Goal: Task Accomplishment & Management: Manage account settings

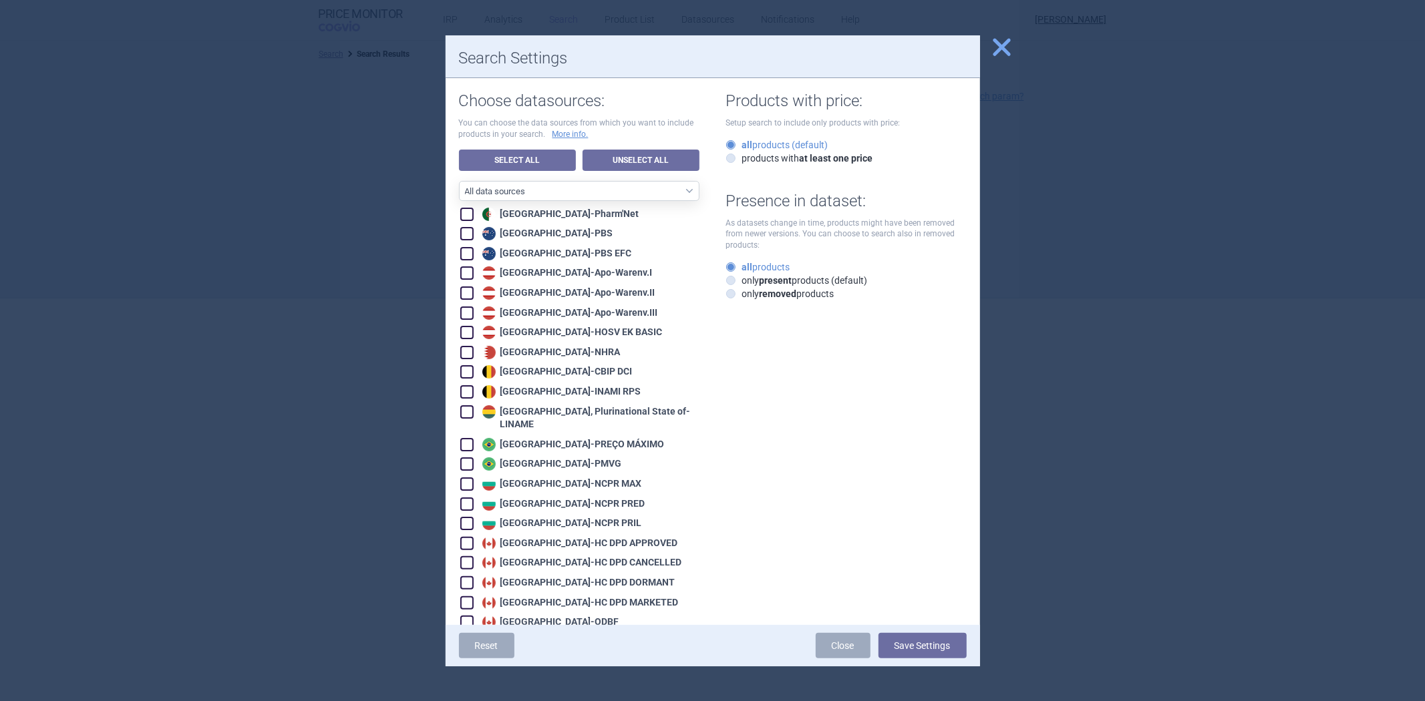
scroll to position [1929, 0]
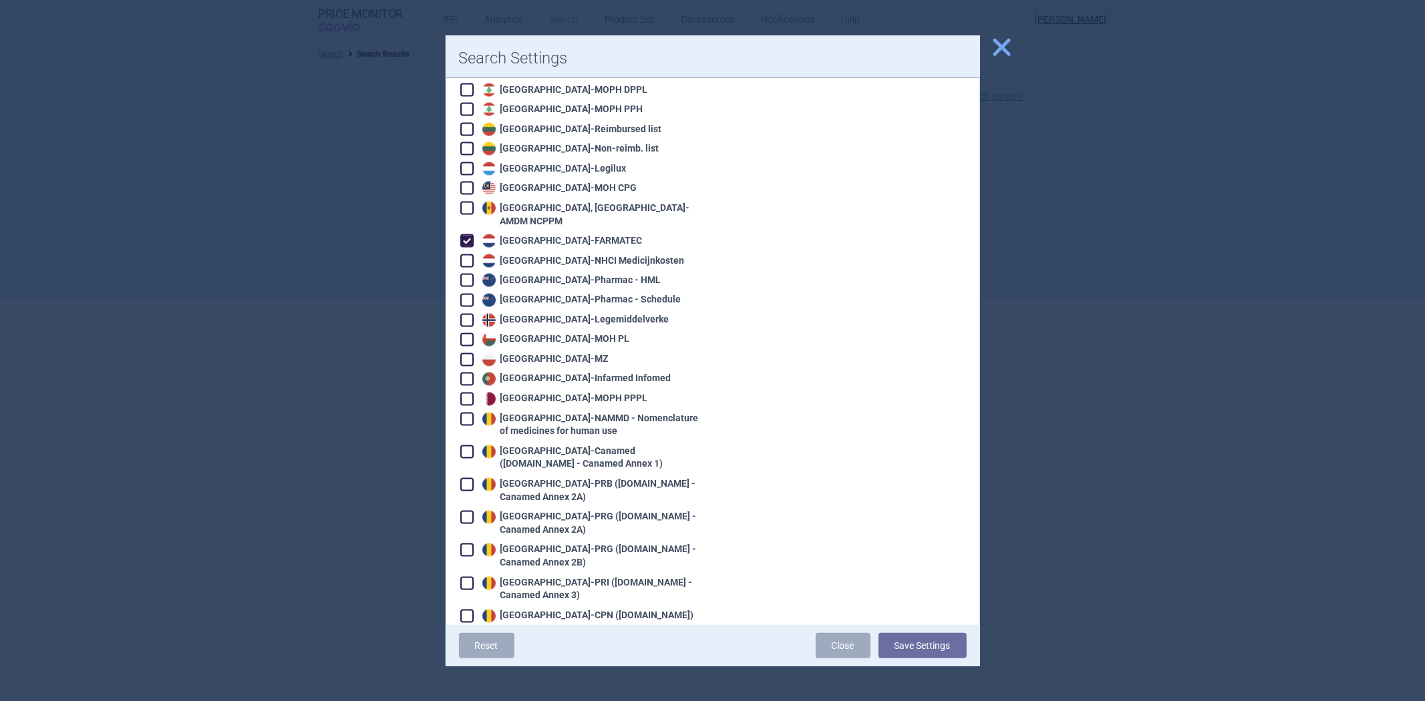
click at [591, 234] on div "Netherlands - FARMATEC" at bounding box center [561, 240] width 164 height 13
checkbox input "false"
click at [582, 255] on div "Netherlands - NHCI Medicijnkosten" at bounding box center [582, 261] width 206 height 13
checkbox input "true"
click at [905, 650] on button "Save Settings" at bounding box center [923, 645] width 88 height 25
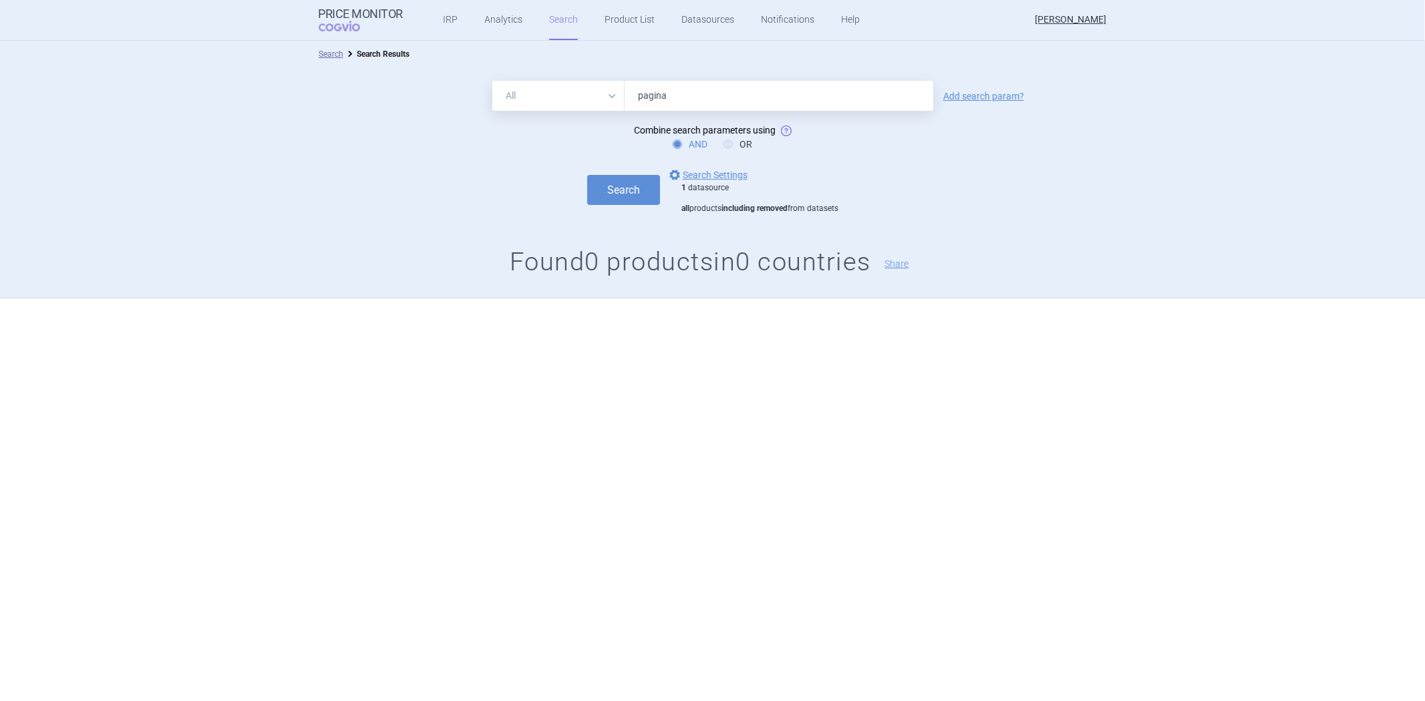
click at [669, 98] on input "pagina" at bounding box center [779, 96] width 309 height 30
click at [587, 175] on button "Search" at bounding box center [623, 190] width 73 height 30
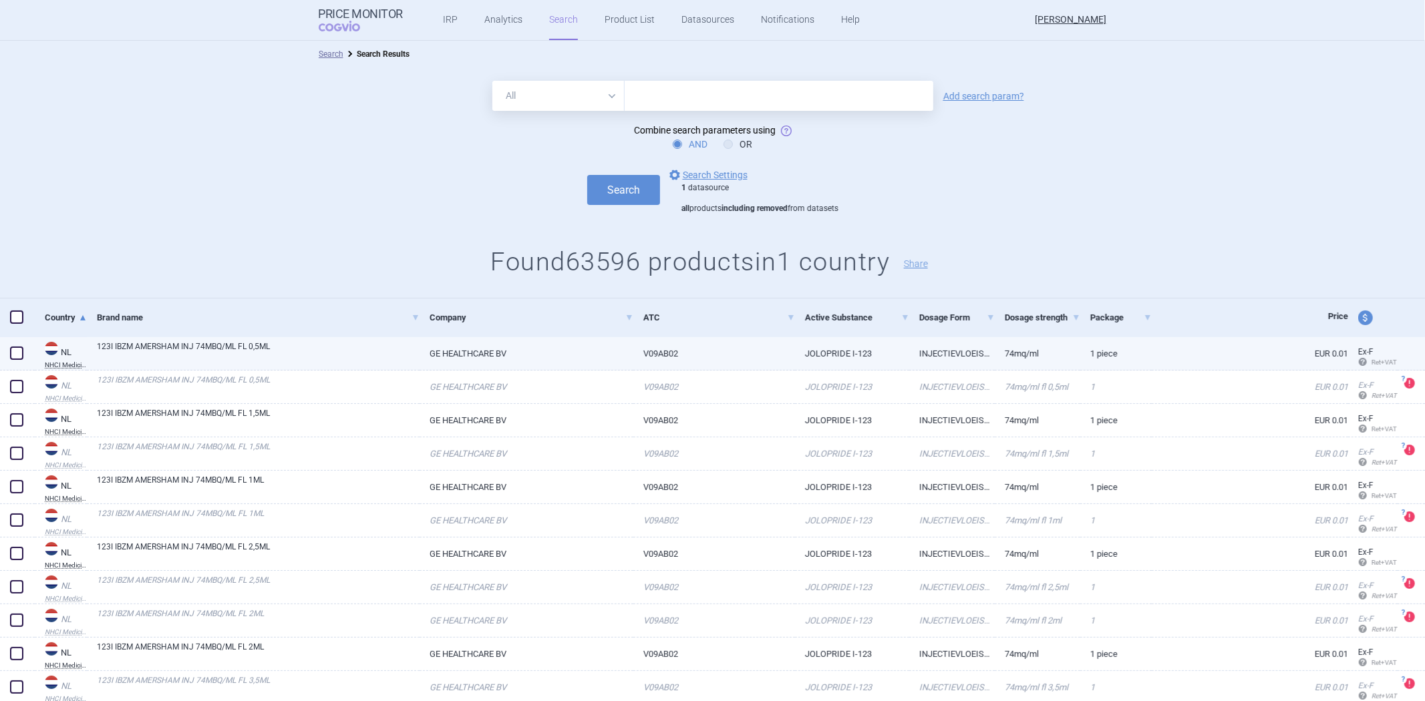
click at [573, 347] on link "GE HEALTHCARE BV" at bounding box center [527, 353] width 214 height 33
select select "EUR"
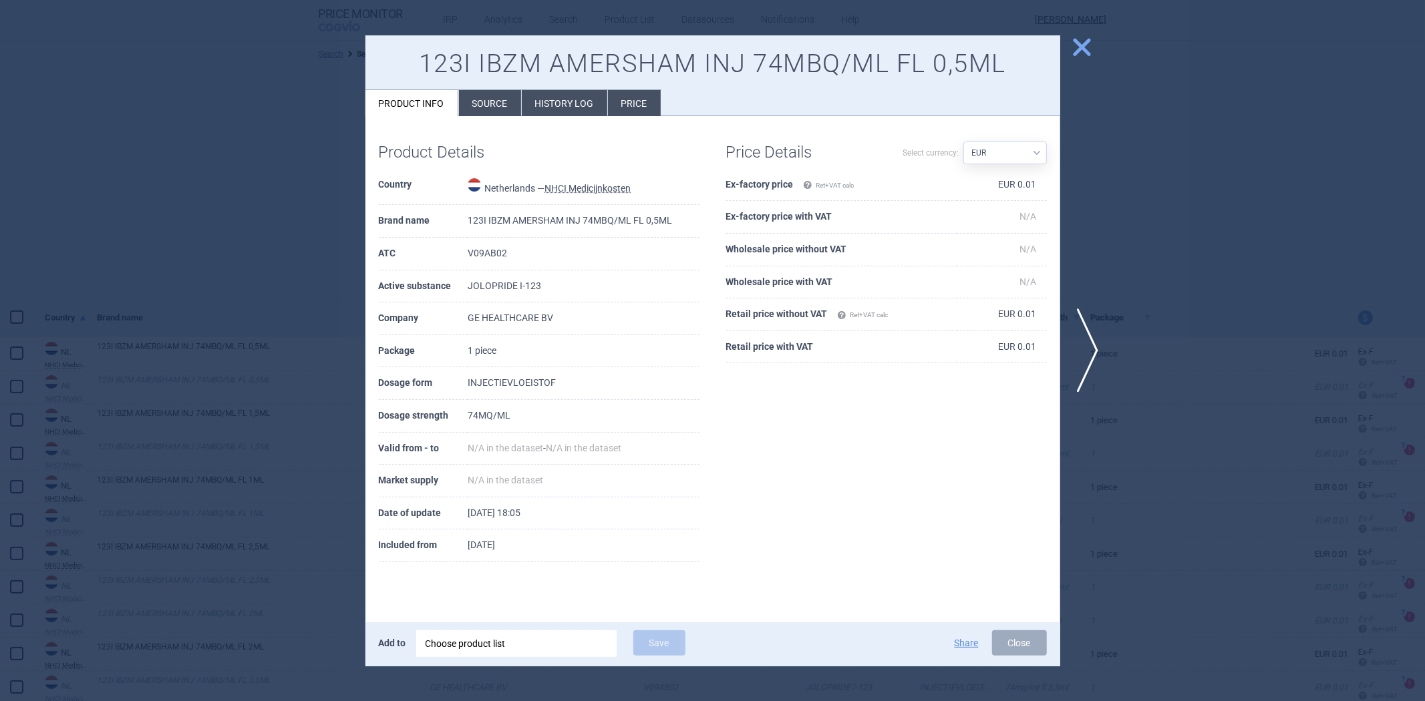
click at [301, 323] on div at bounding box center [712, 350] width 1425 height 701
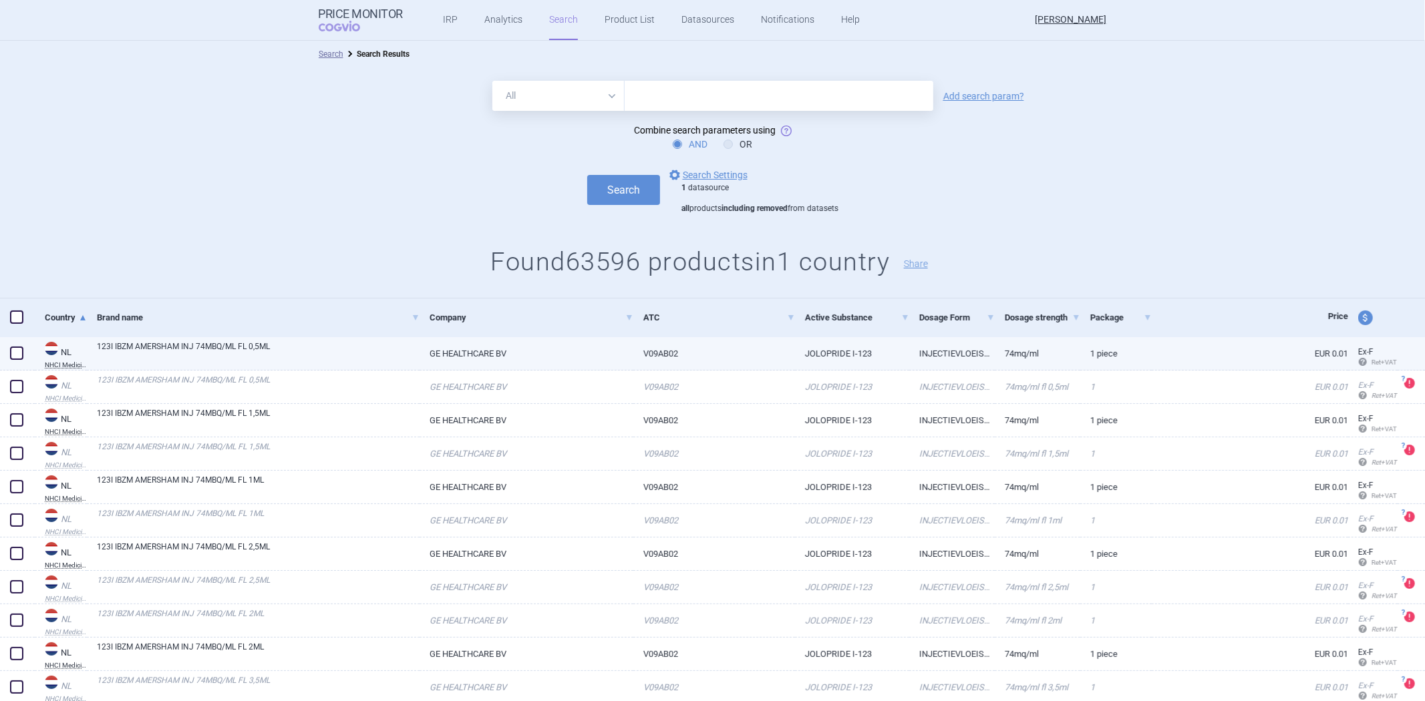
click at [345, 365] on div "123I IBZM AMERSHAM INJ 74MBQ/ML FL 0,5ML" at bounding box center [253, 353] width 333 height 33
click at [345, 351] on link "123I IBZM AMERSHAM INJ 74MBQ/ML FL 0,5ML" at bounding box center [258, 353] width 323 height 24
select select "EUR"
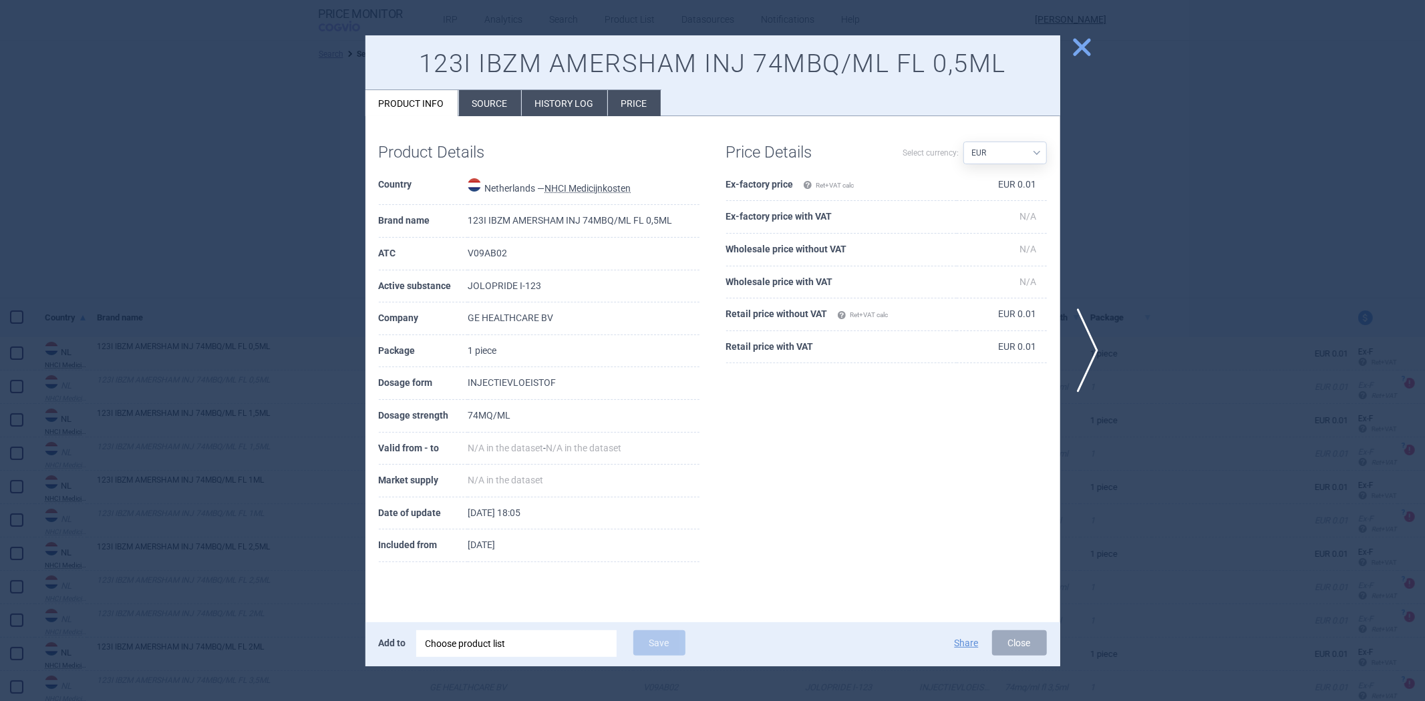
click at [299, 387] on div at bounding box center [712, 350] width 1425 height 701
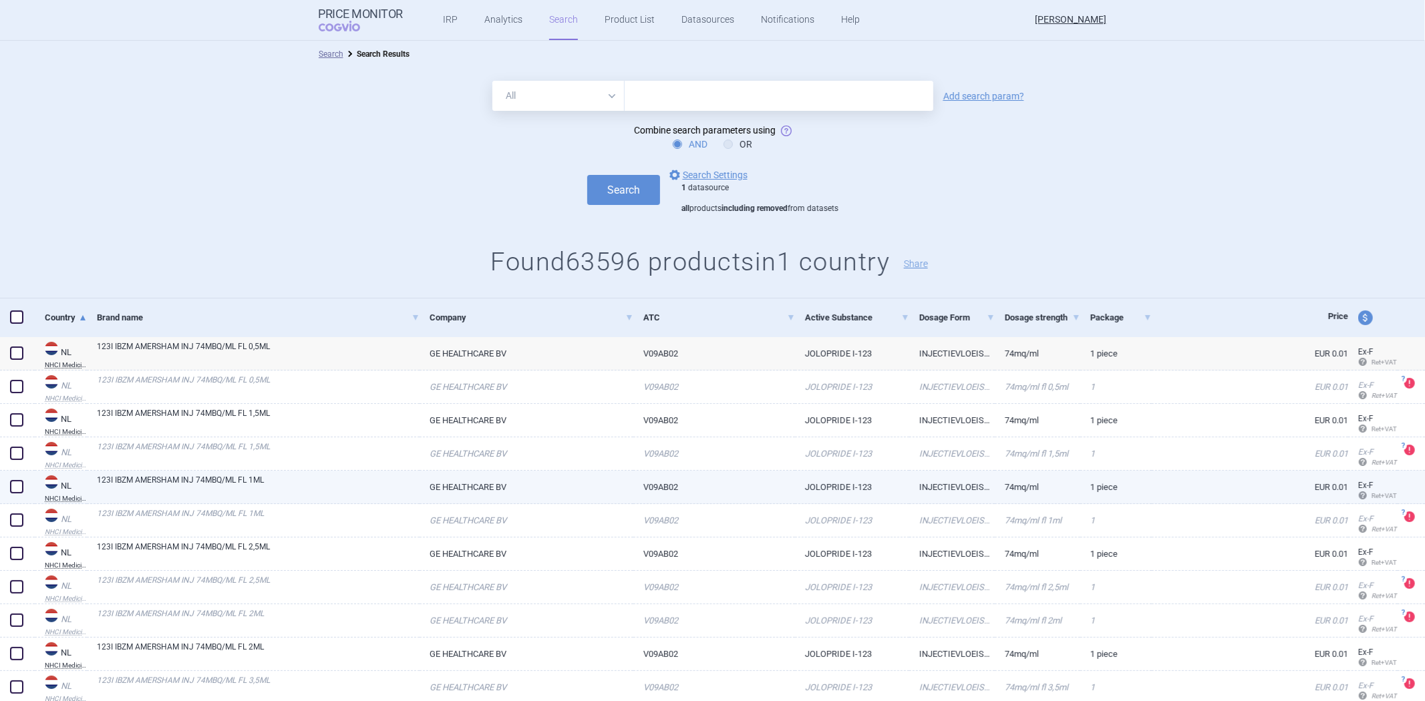
click at [299, 501] on div "123I IBZM AMERSHAM INJ 74MBQ/ML FL 1ML" at bounding box center [253, 487] width 333 height 33
click at [301, 486] on link "123I IBZM AMERSHAM INJ 74MBQ/ML FL 1ML" at bounding box center [258, 486] width 323 height 24
select select "EUR"
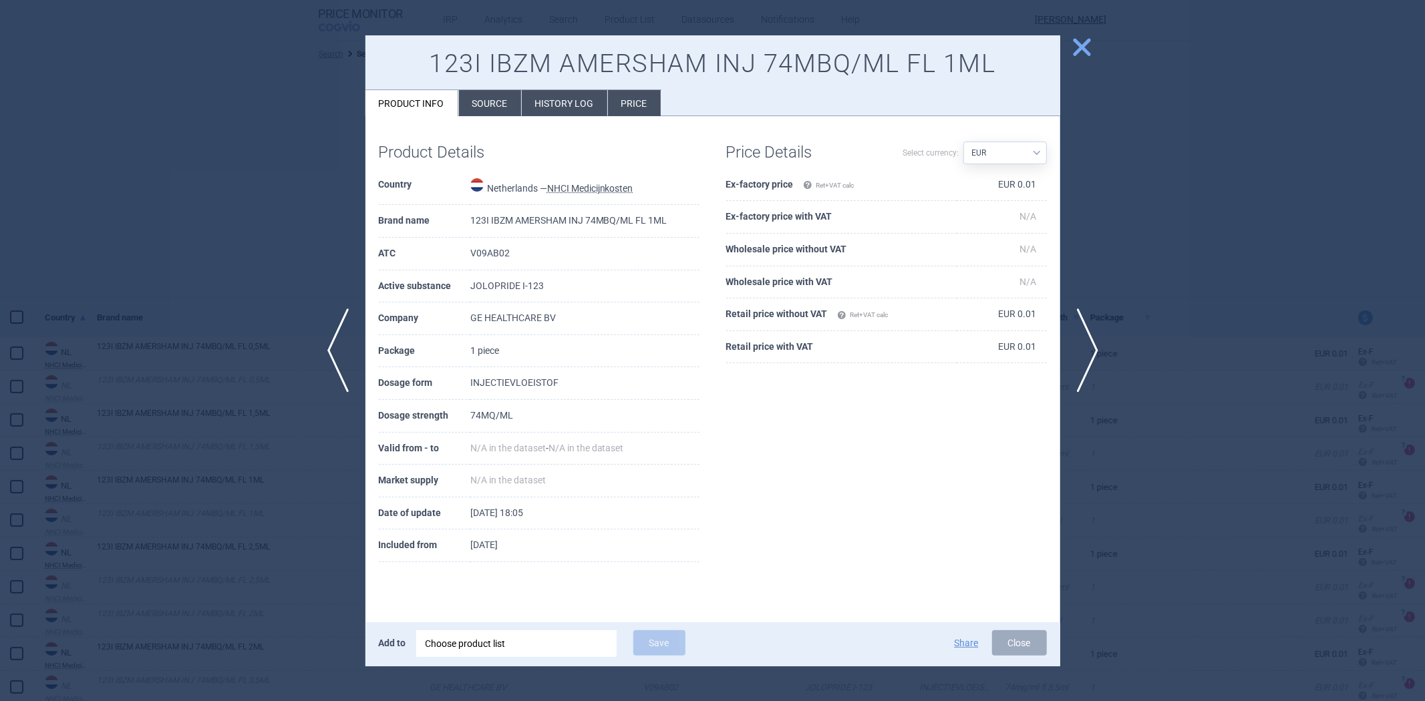
click at [255, 472] on div at bounding box center [712, 350] width 1425 height 701
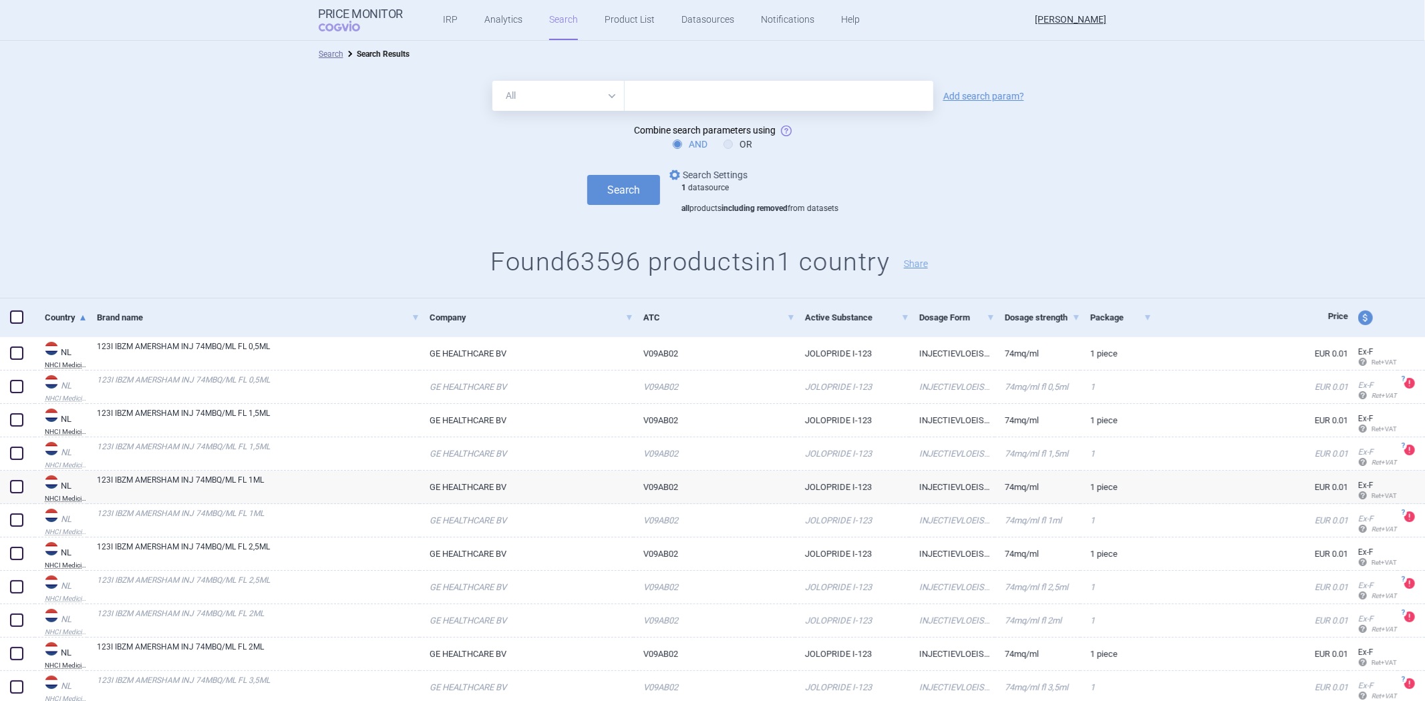
click at [725, 175] on link "options Search Settings" at bounding box center [707, 175] width 81 height 16
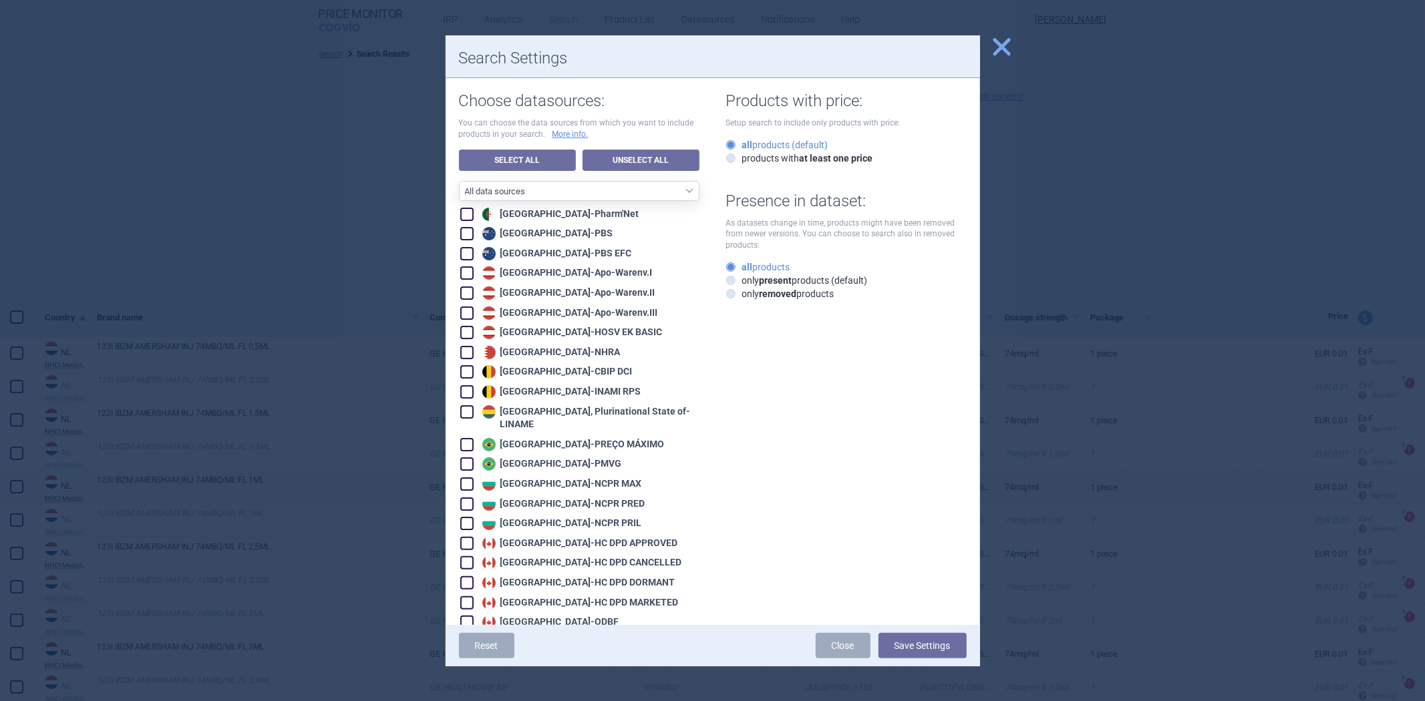
click at [1012, 41] on span "close" at bounding box center [1001, 46] width 23 height 23
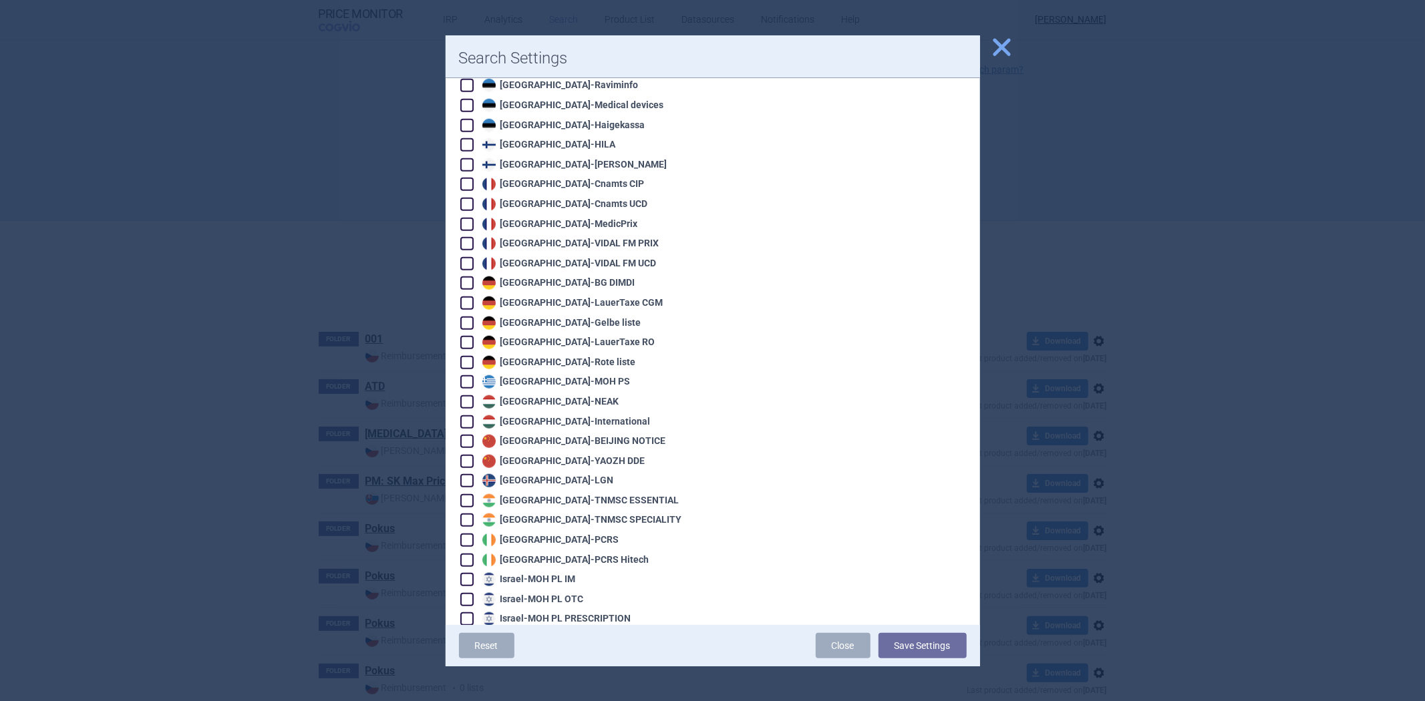
scroll to position [1039, 0]
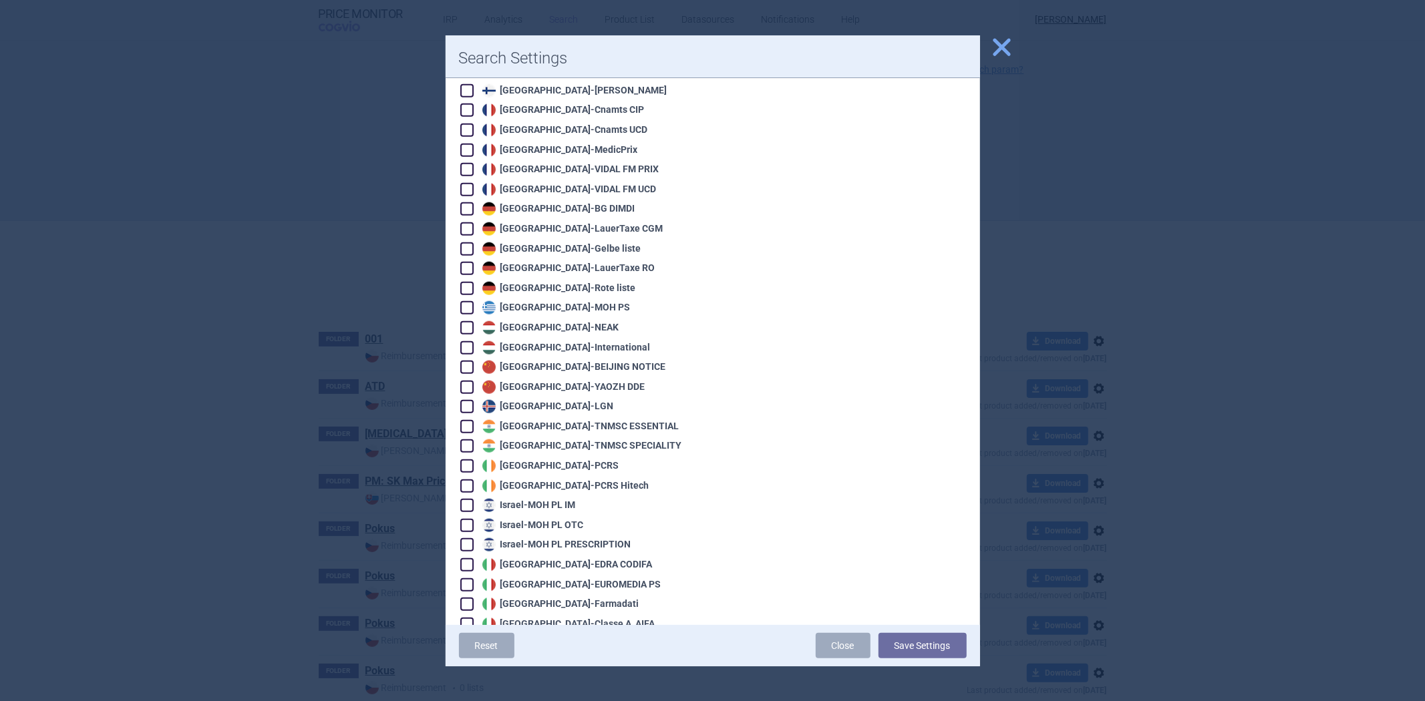
click at [566, 480] on div "Ireland - PCRS Hitech" at bounding box center [564, 486] width 170 height 13
checkbox input "true"
click at [914, 636] on button "Save Settings" at bounding box center [923, 645] width 88 height 25
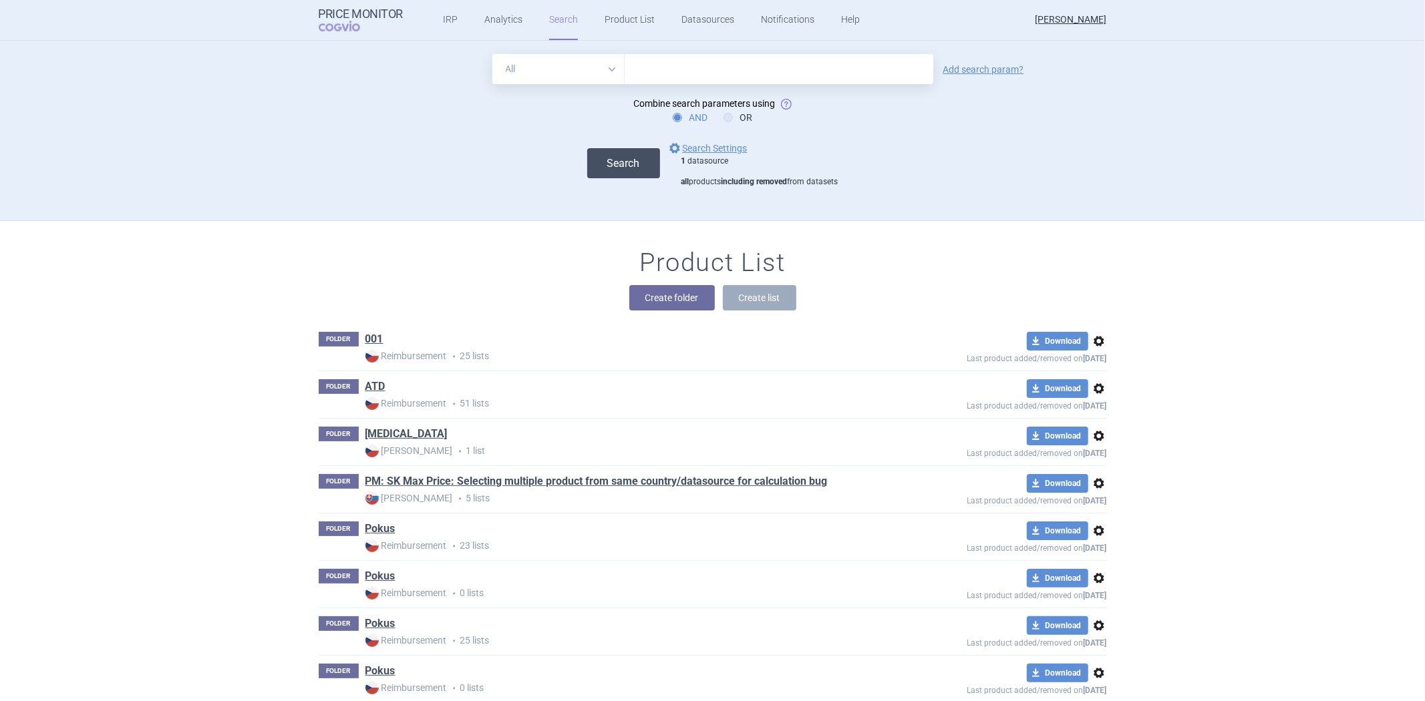
click at [599, 156] on button "Search" at bounding box center [623, 163] width 73 height 30
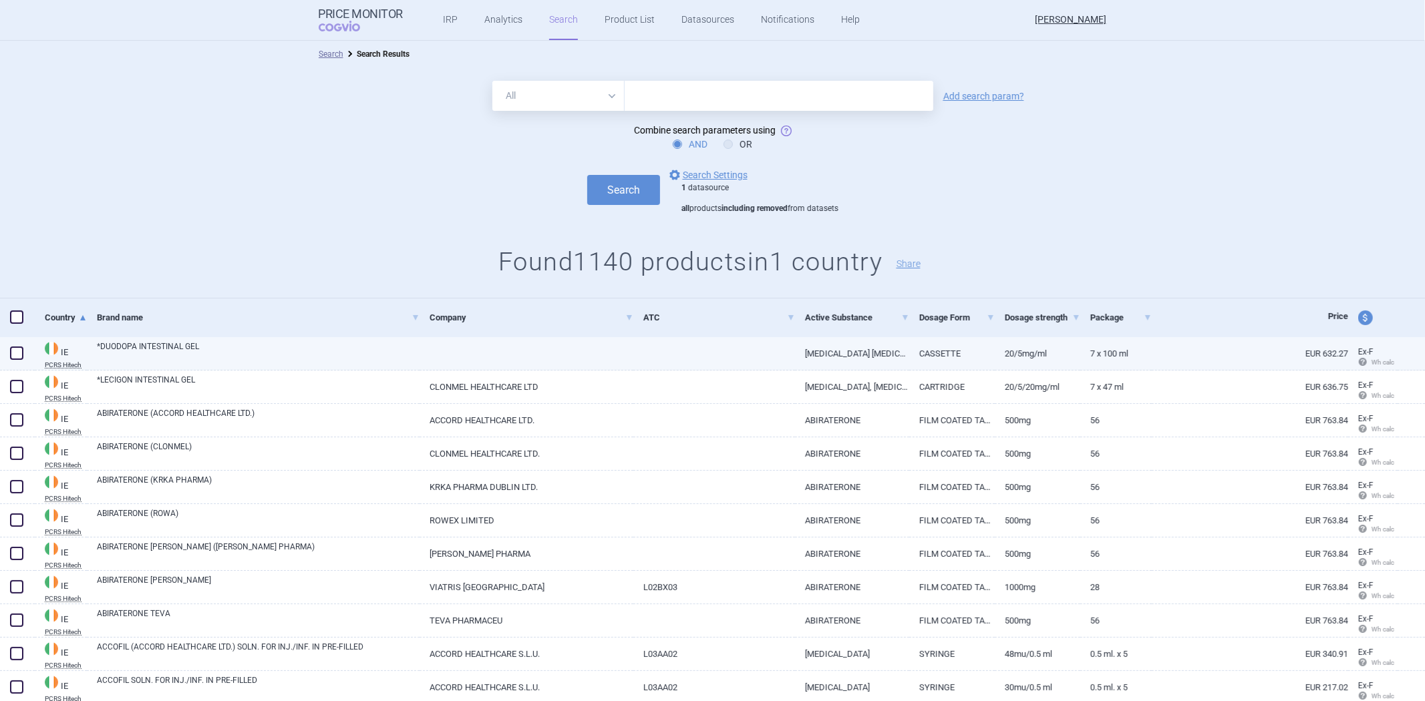
click at [611, 366] on div at bounding box center [527, 353] width 214 height 33
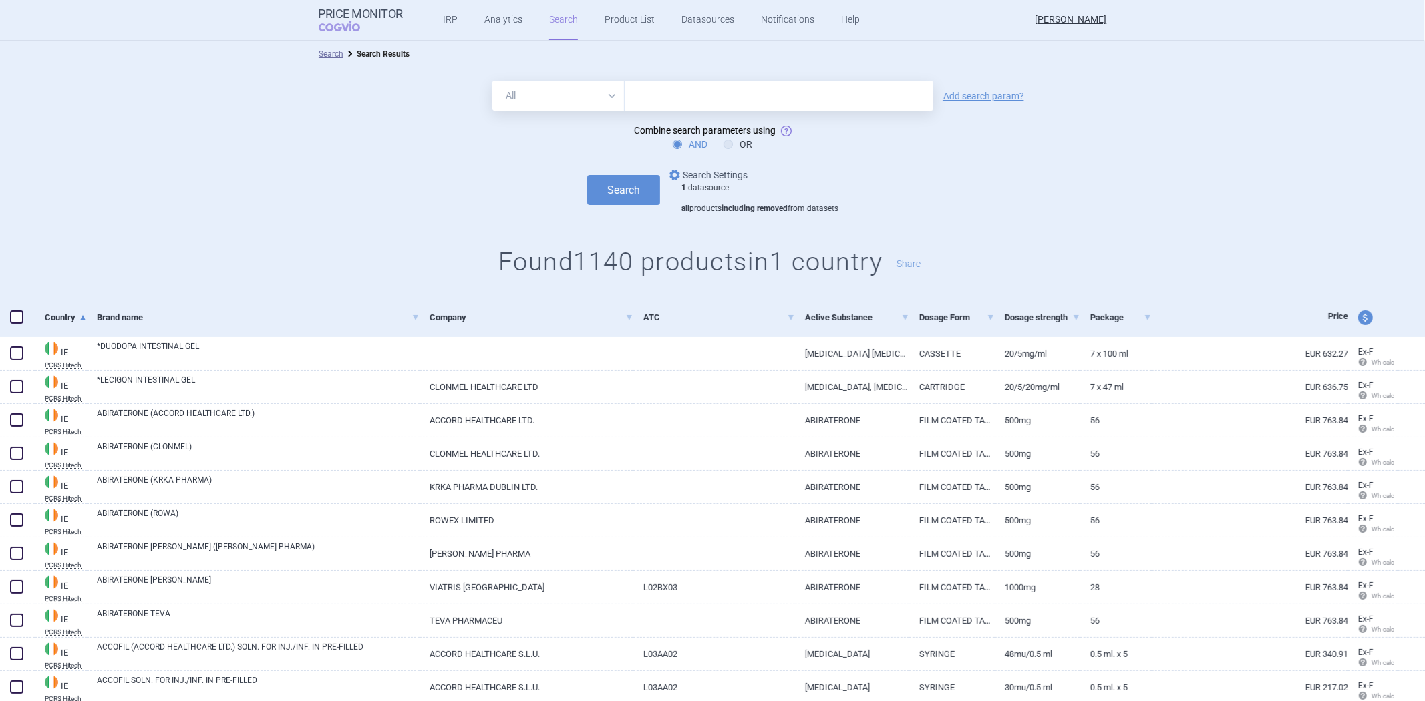
click at [719, 171] on link "options Search Settings" at bounding box center [707, 175] width 81 height 16
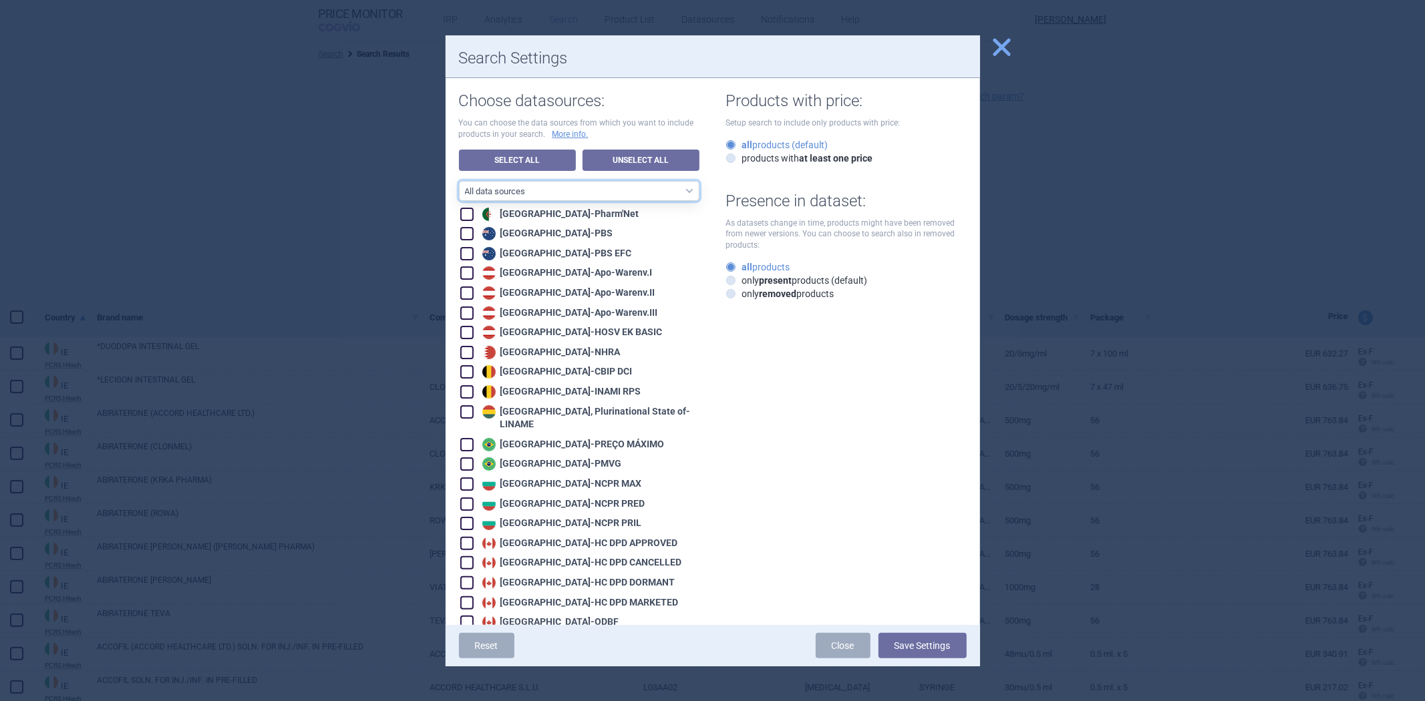
click at [573, 190] on select "All data sources CZ reference sources - Reimbursement SK reference sources - Of…" at bounding box center [579, 191] width 241 height 20
select select "9dbb7c6e-ea10-47e4-ac46-e28bda984dcc"
click at [459, 181] on select "All data sources CZ reference sources - Reimbursement SK reference sources - Of…" at bounding box center [579, 191] width 241 height 20
checkbox input "true"
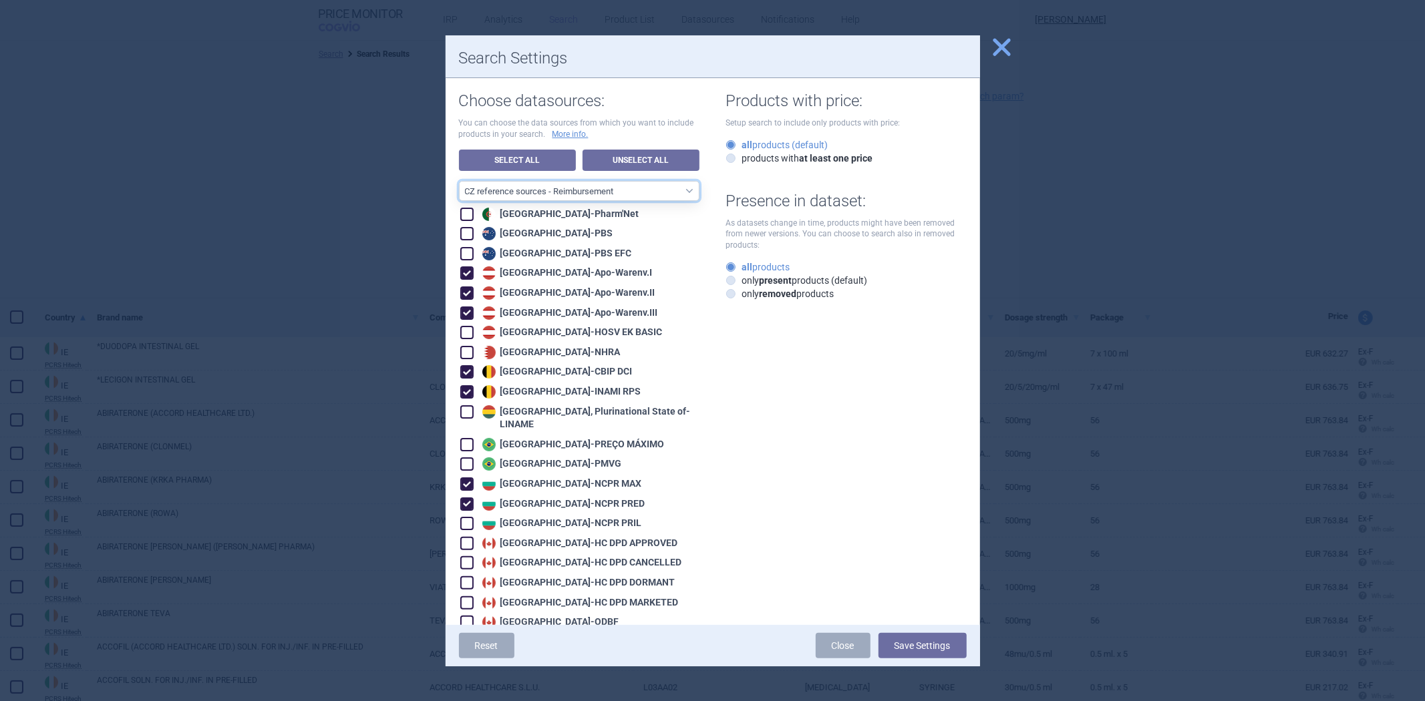
checkbox input "true"
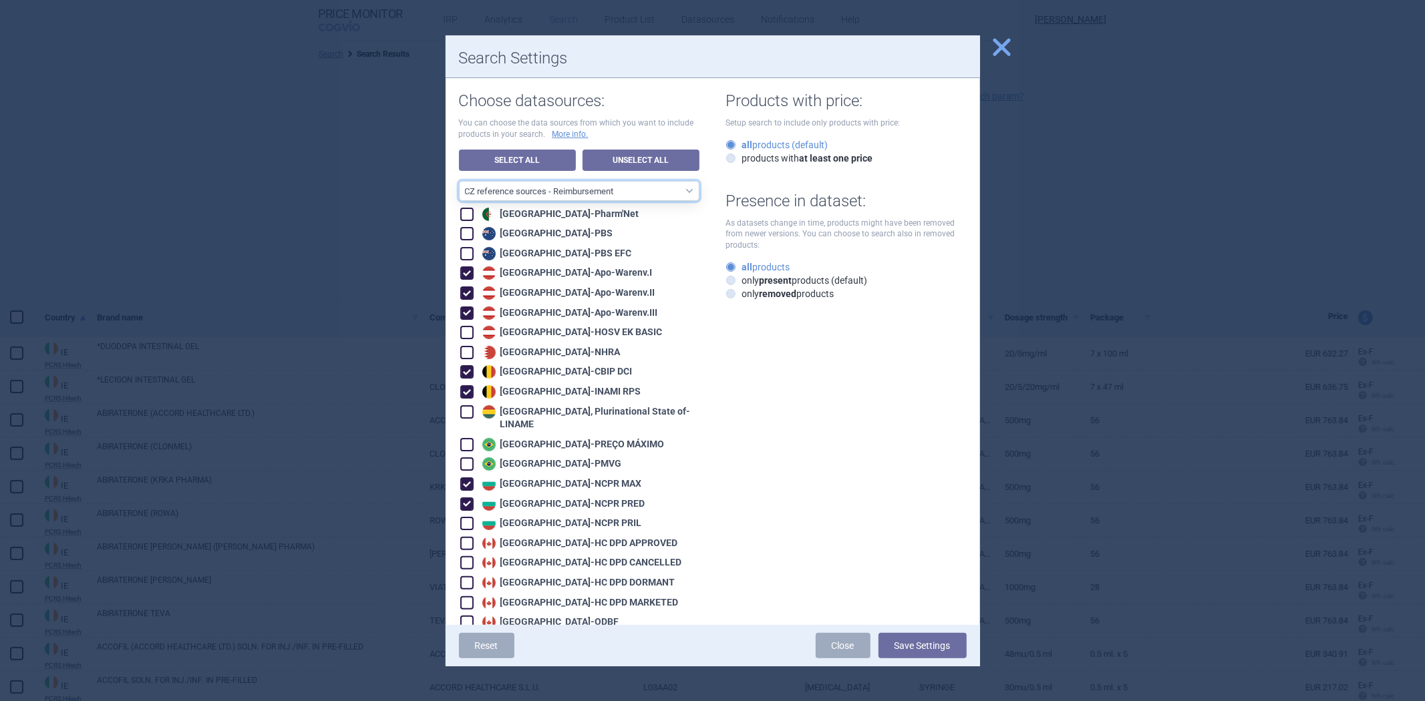
checkbox input "true"
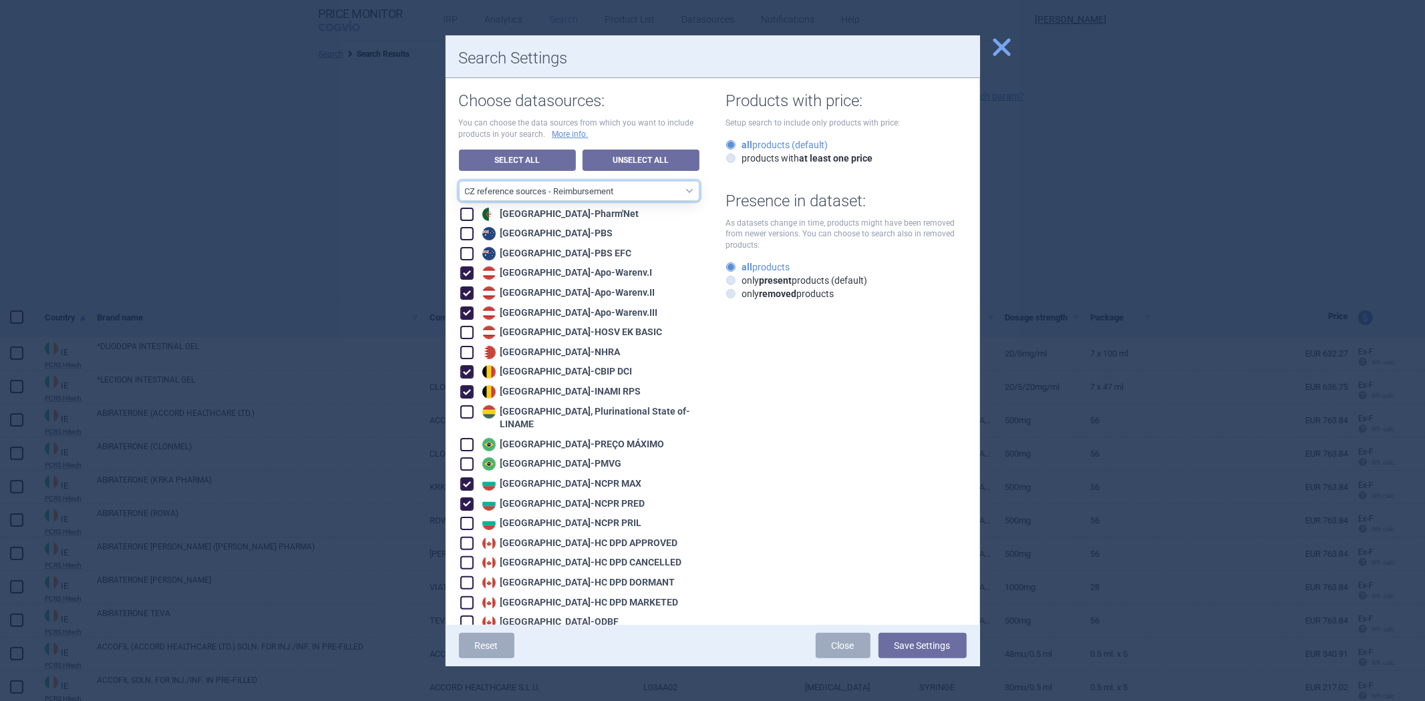
checkbox input "true"
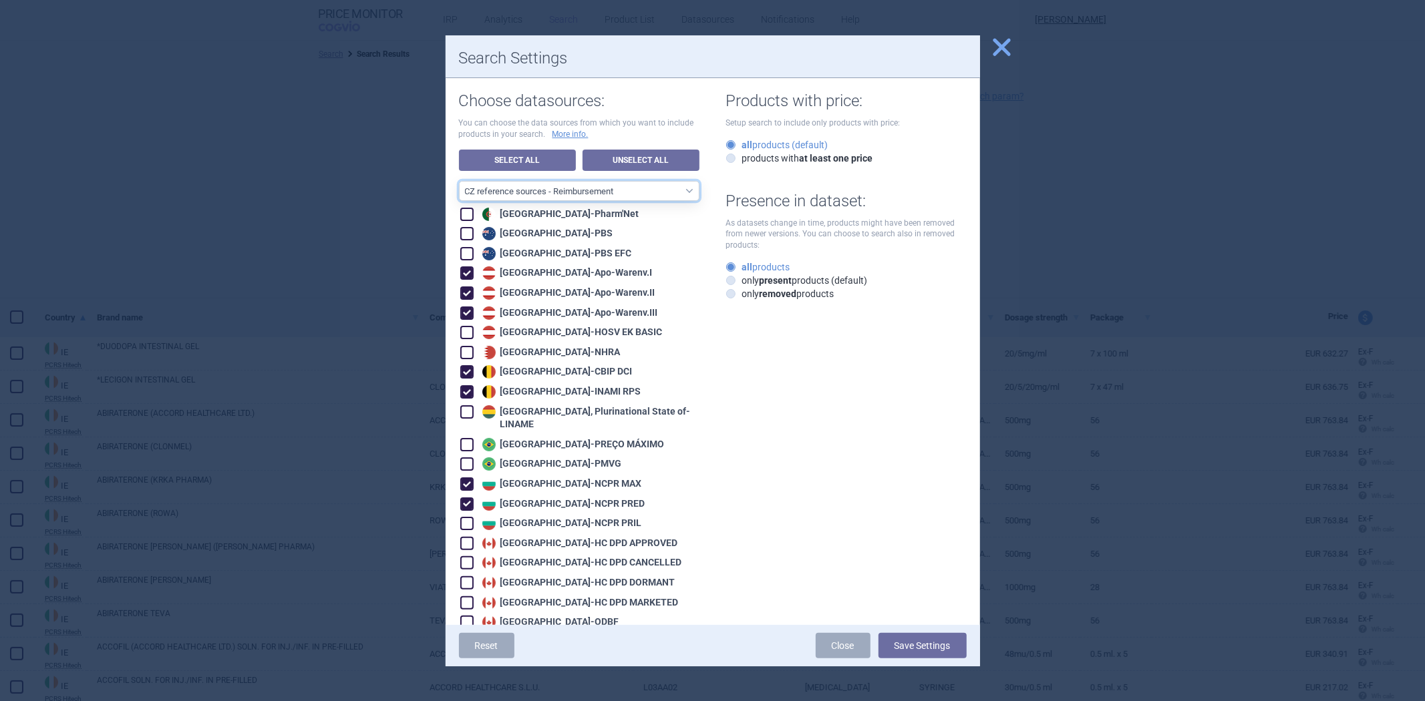
checkbox input "true"
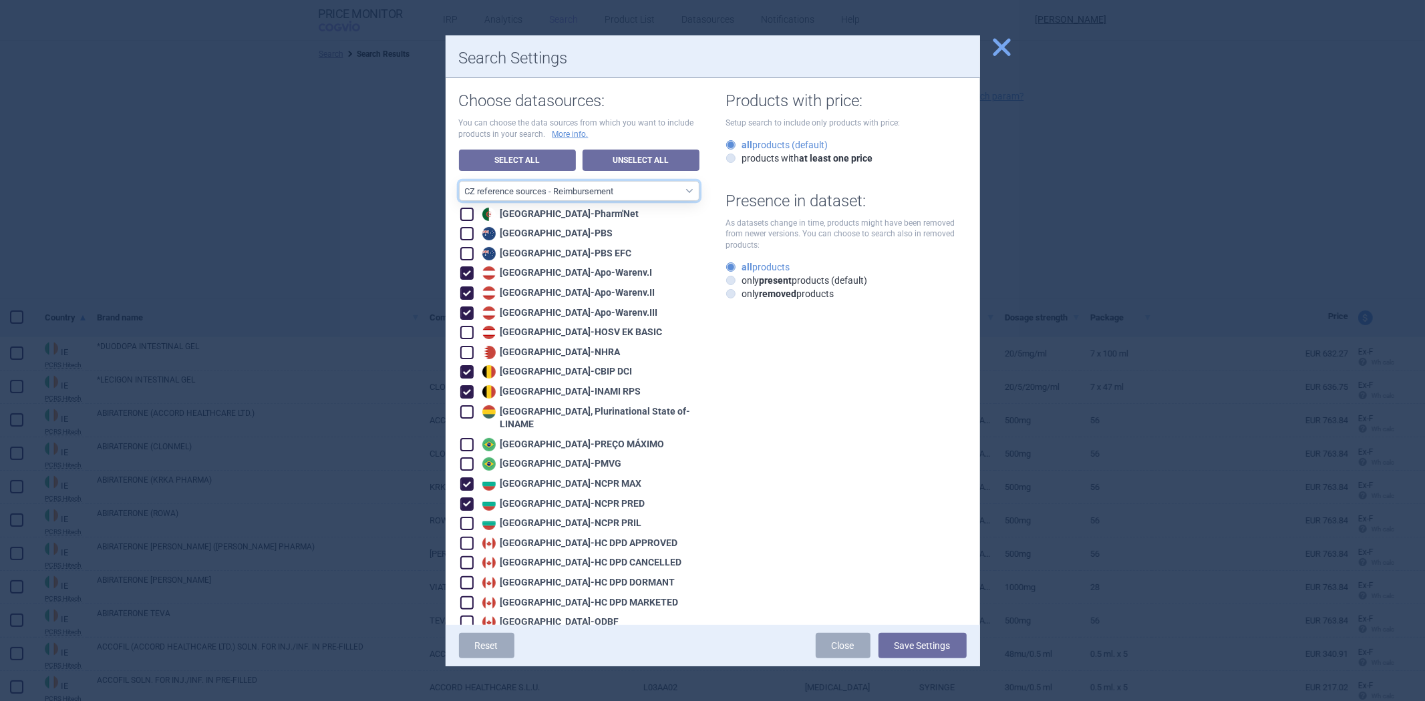
checkbox input "true"
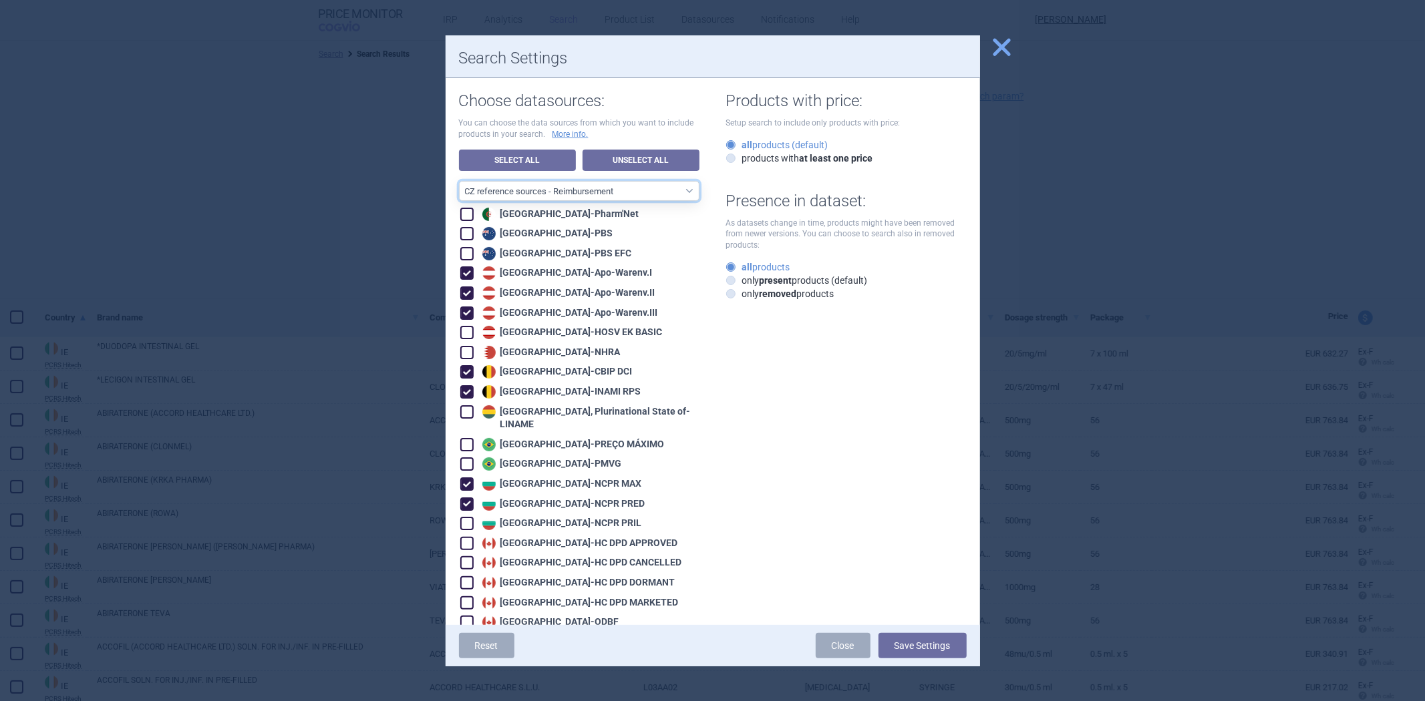
checkbox input "true"
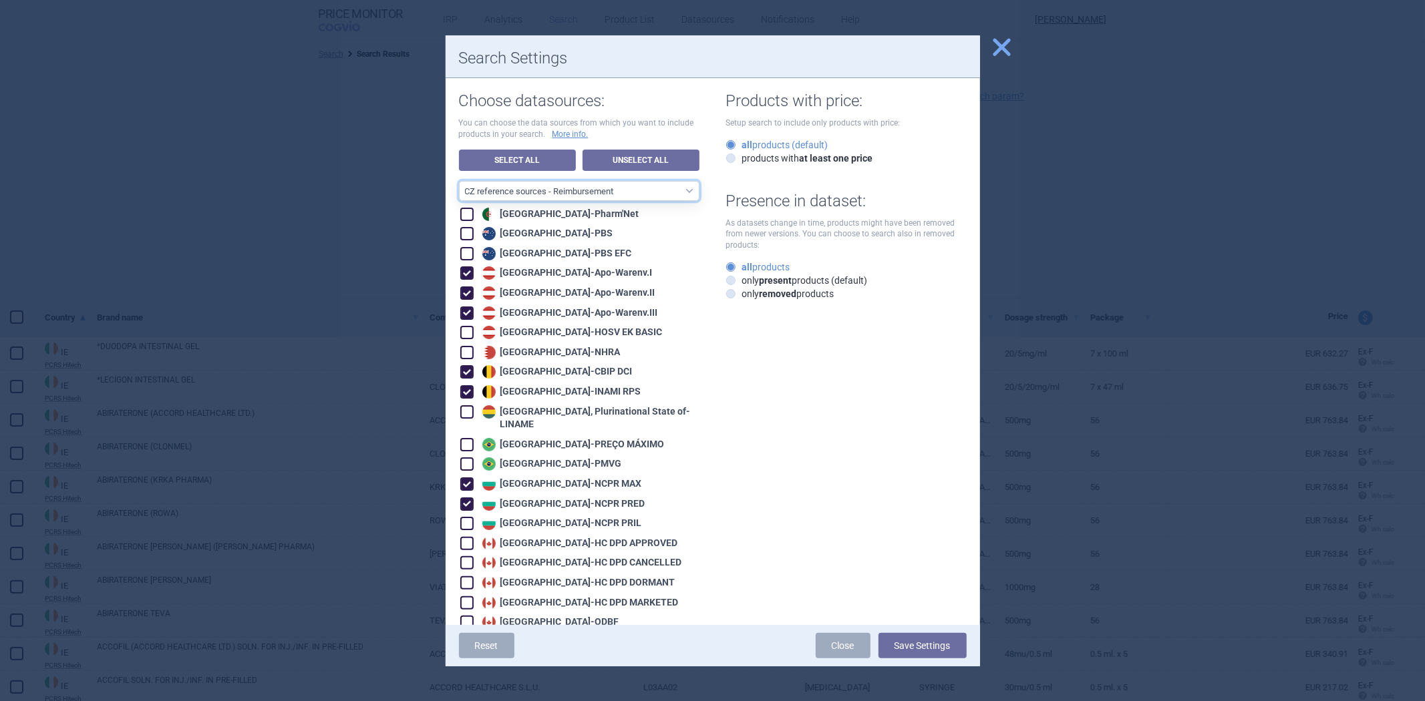
checkbox input "true"
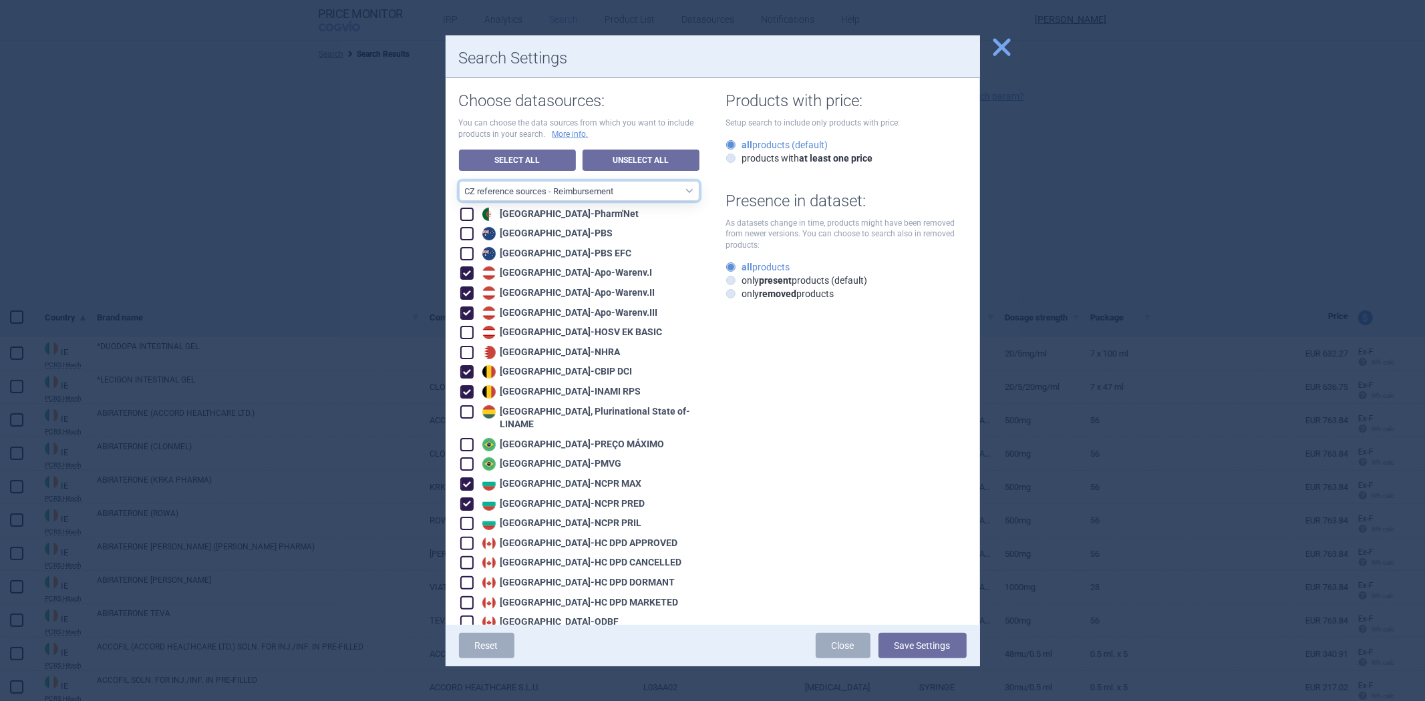
checkbox input "true"
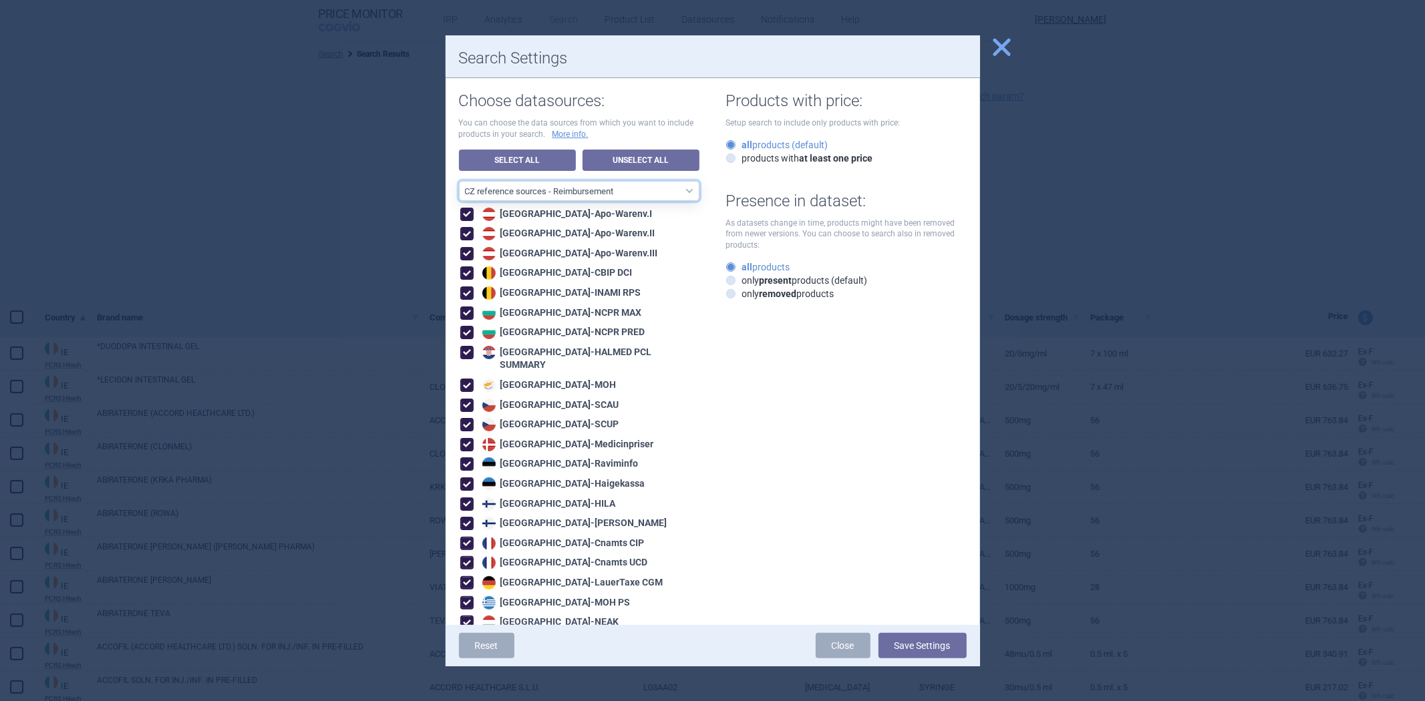
click at [651, 192] on select "All data sources CZ reference sources - Reimbursement SK reference sources - Of…" at bounding box center [579, 191] width 241 height 20
click at [459, 181] on select "All data sources CZ reference sources - Reimbursement SK reference sources - Of…" at bounding box center [579, 191] width 241 height 20
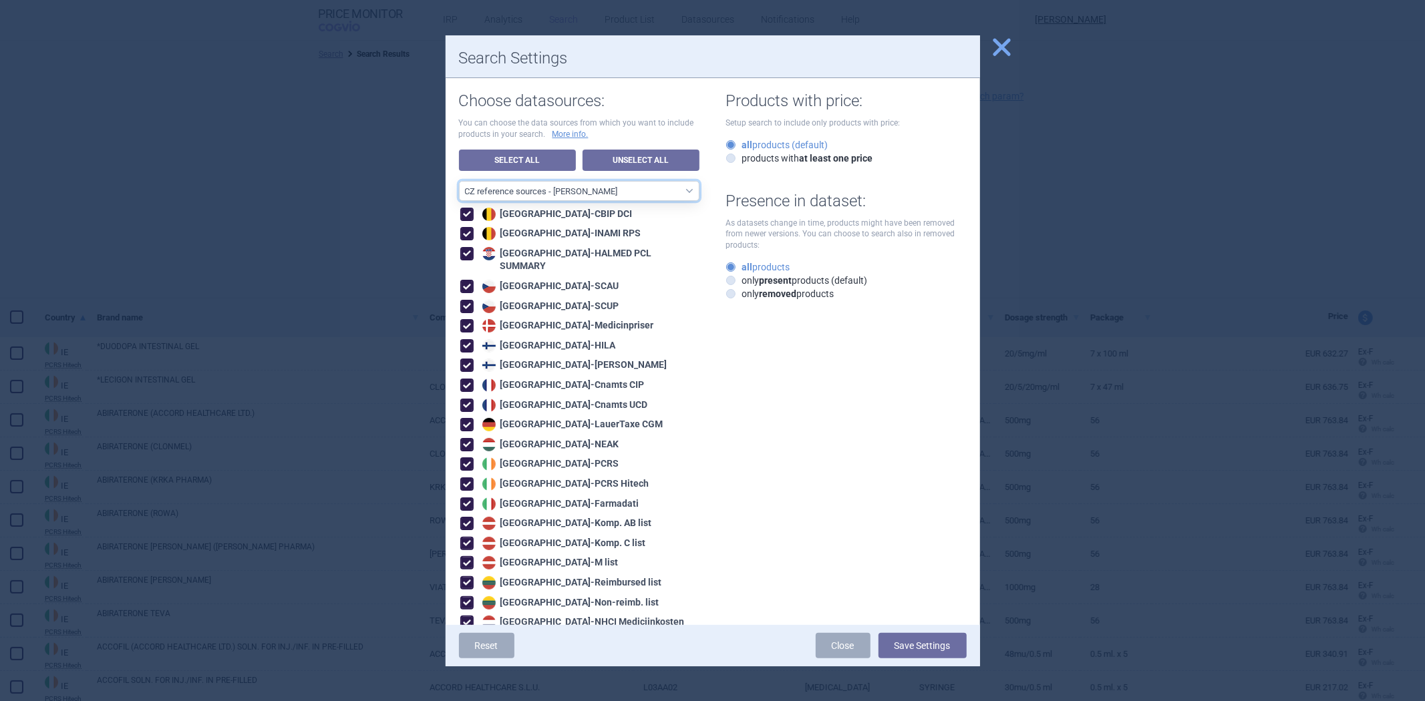
click at [657, 192] on select "All data sources CZ reference sources - Reimbursement SK reference sources - Of…" at bounding box center [579, 191] width 241 height 20
click at [459, 181] on select "All data sources CZ reference sources - Reimbursement SK reference sources - Of…" at bounding box center [579, 191] width 241 height 20
click at [585, 185] on select "All data sources CZ reference sources - Reimbursement SK reference sources - Of…" at bounding box center [579, 191] width 241 height 20
click at [459, 181] on select "All data sources CZ reference sources - Reimbursement SK reference sources - Of…" at bounding box center [579, 191] width 241 height 20
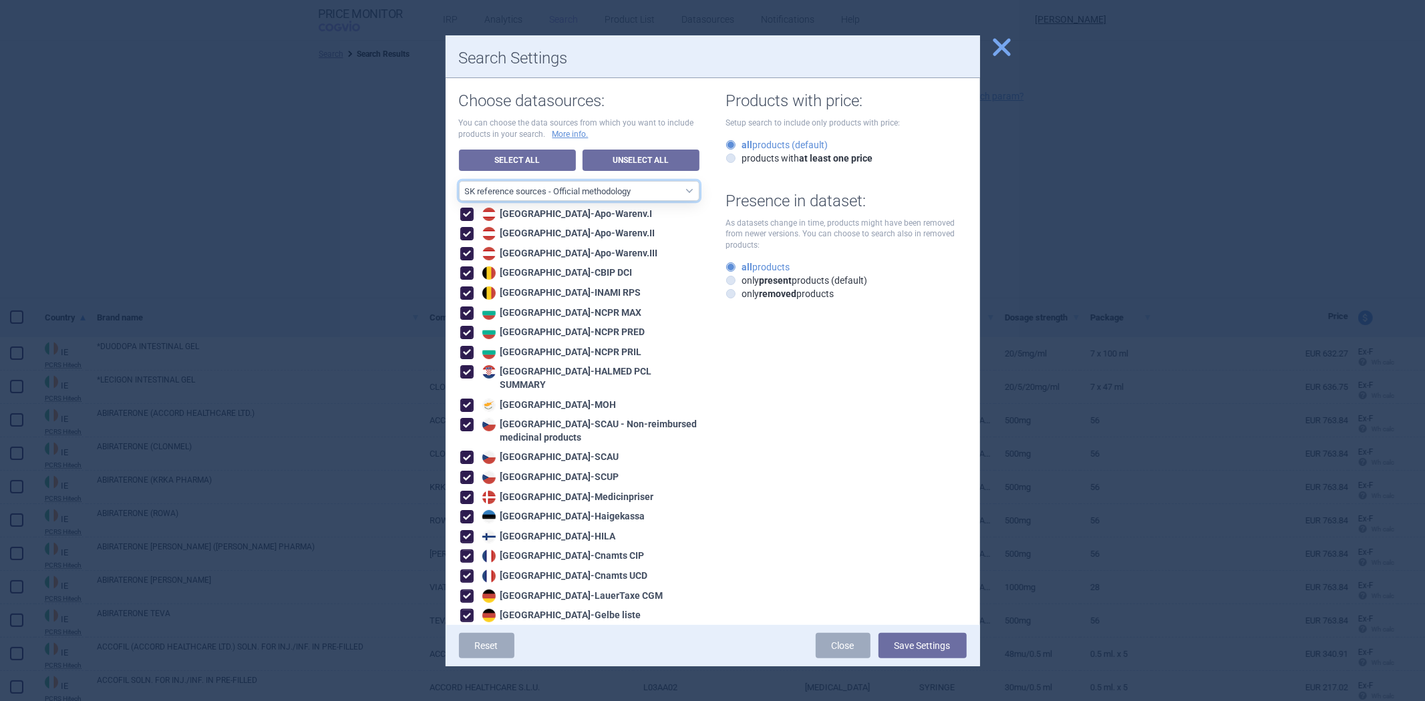
click at [626, 199] on select "All data sources CZ reference sources - Reimbursement SK reference sources - Of…" at bounding box center [579, 191] width 241 height 20
click at [459, 181] on select "All data sources CZ reference sources - Reimbursement SK reference sources - Of…" at bounding box center [579, 191] width 241 height 20
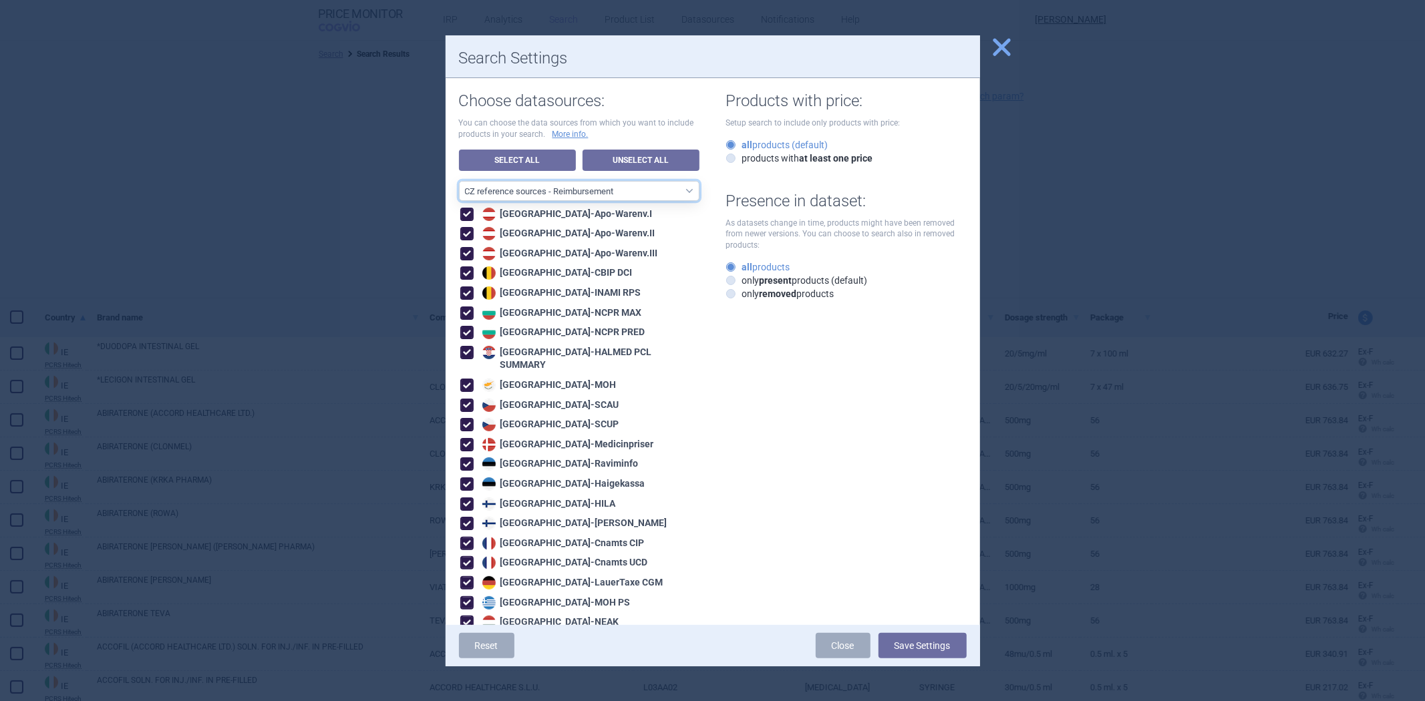
click at [608, 189] on select "All data sources CZ reference sources - Reimbursement SK reference sources - Of…" at bounding box center [579, 191] width 241 height 20
select select "3e39bb1b-0066-4e3d-9ac6-6dc98ece7831"
click at [459, 181] on select "All data sources CZ reference sources - Reimbursement SK reference sources - Of…" at bounding box center [579, 191] width 241 height 20
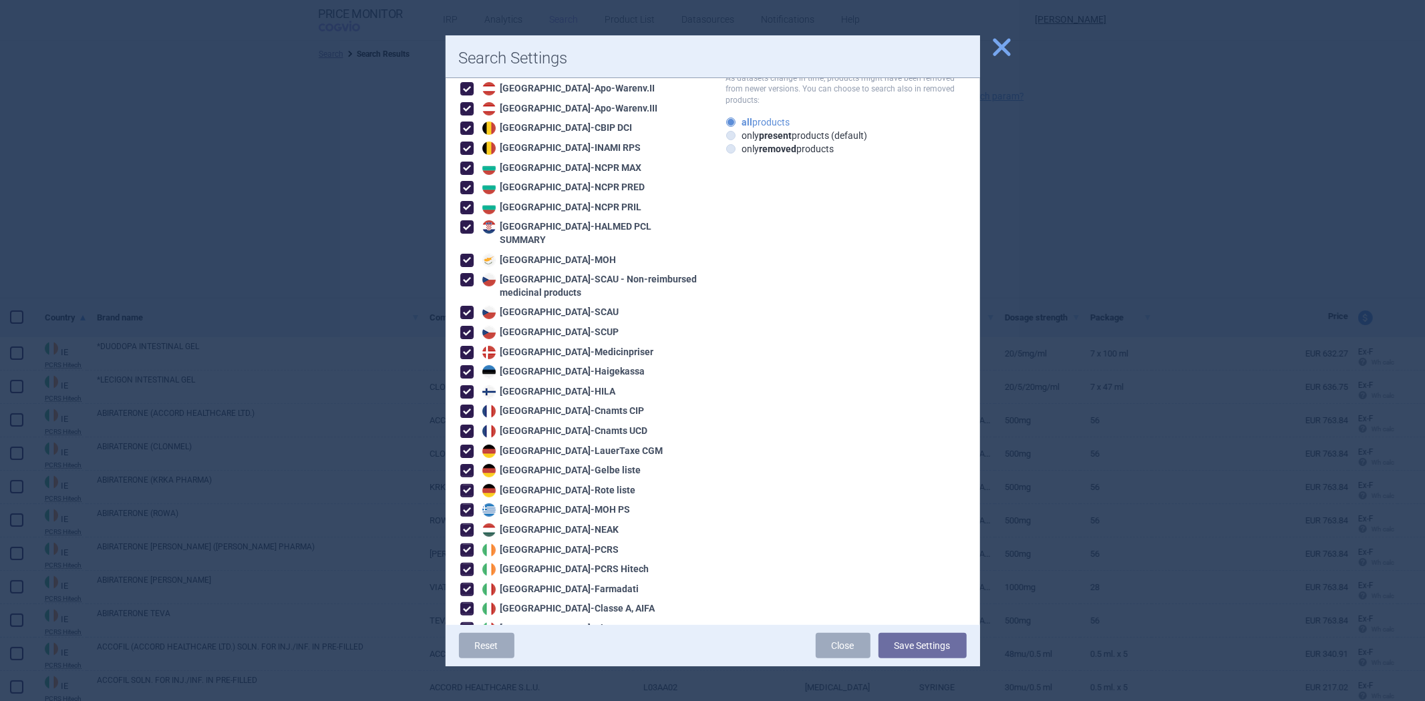
scroll to position [148, 0]
